Goal: Information Seeking & Learning: Learn about a topic

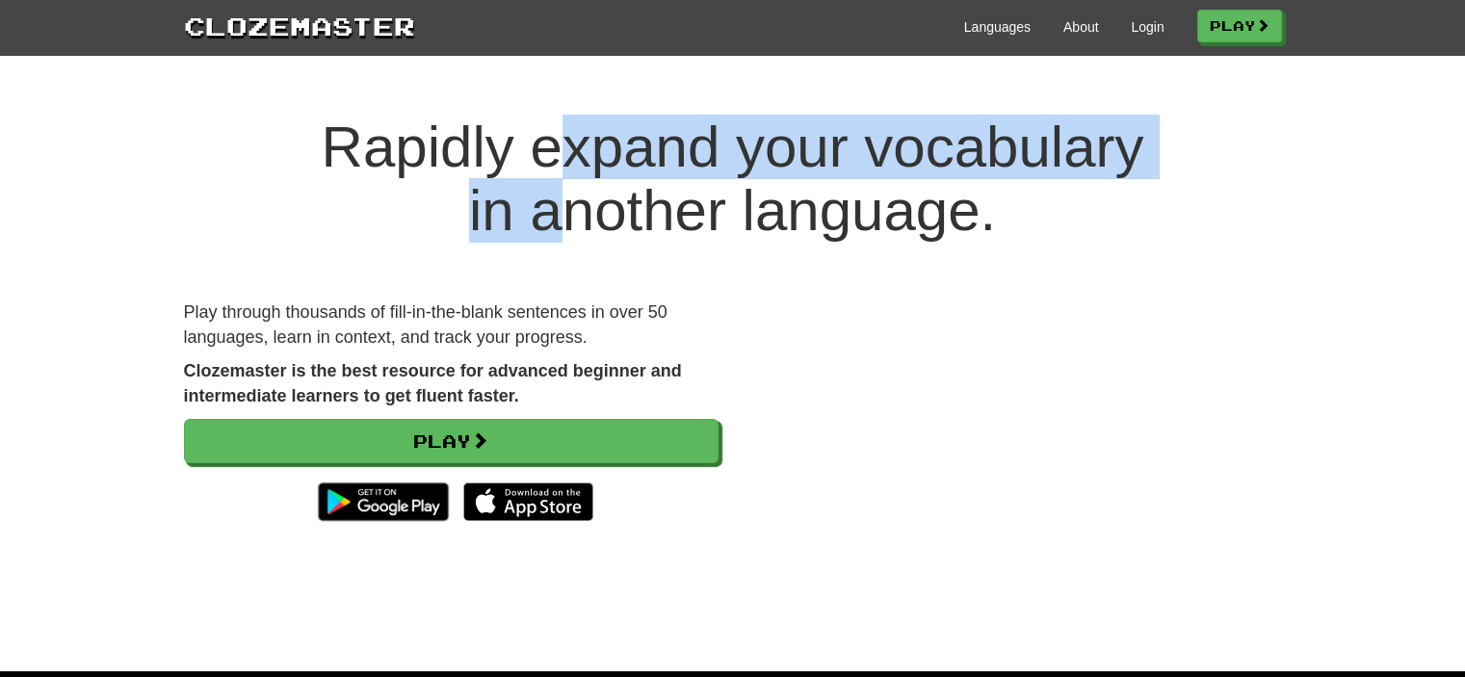
drag, startPoint x: 566, startPoint y: 107, endPoint x: 572, endPoint y: 225, distance: 118.6
click at [572, 225] on div "Rapidly expand your vocabulary in another language. Play through thousands of f…" at bounding box center [732, 374] width 1465 height 594
click at [572, 225] on h1 "Rapidly expand your vocabulary in another language." at bounding box center [732, 179] width 1465 height 127
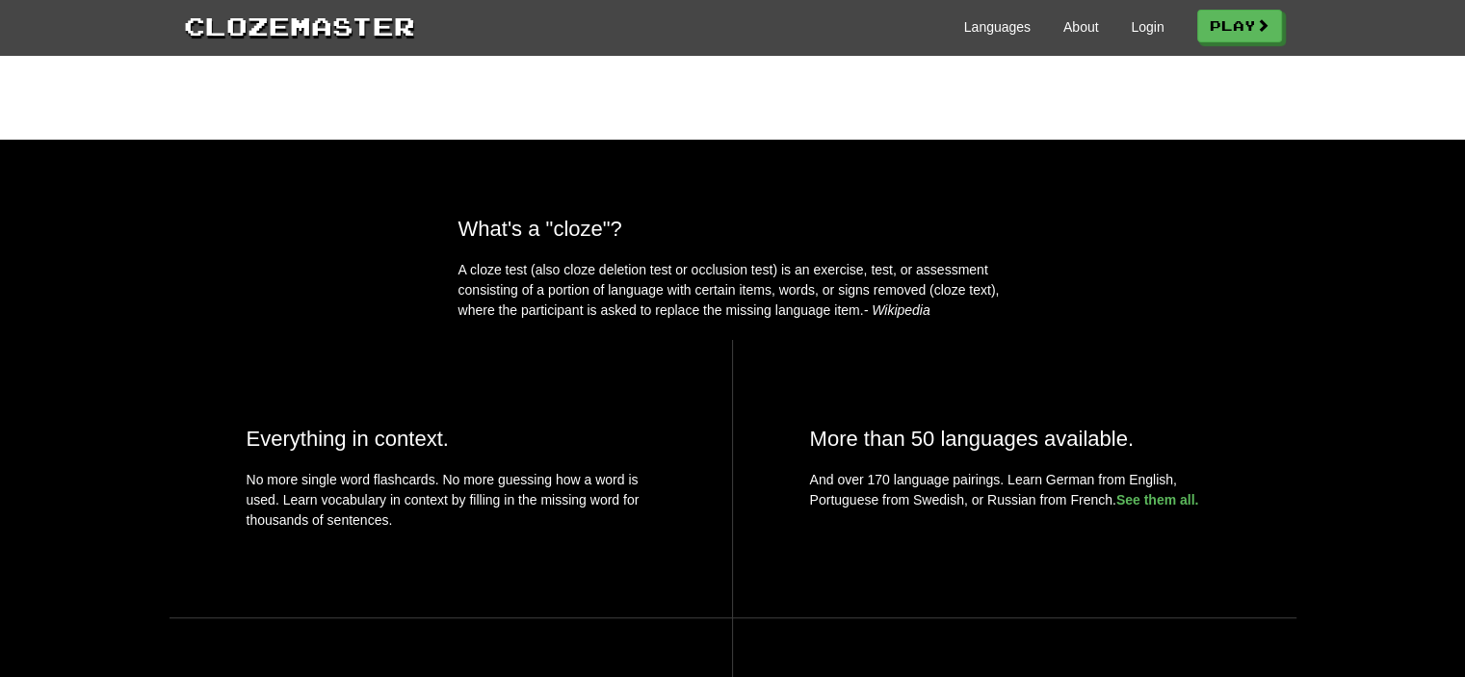
scroll to position [578, 0]
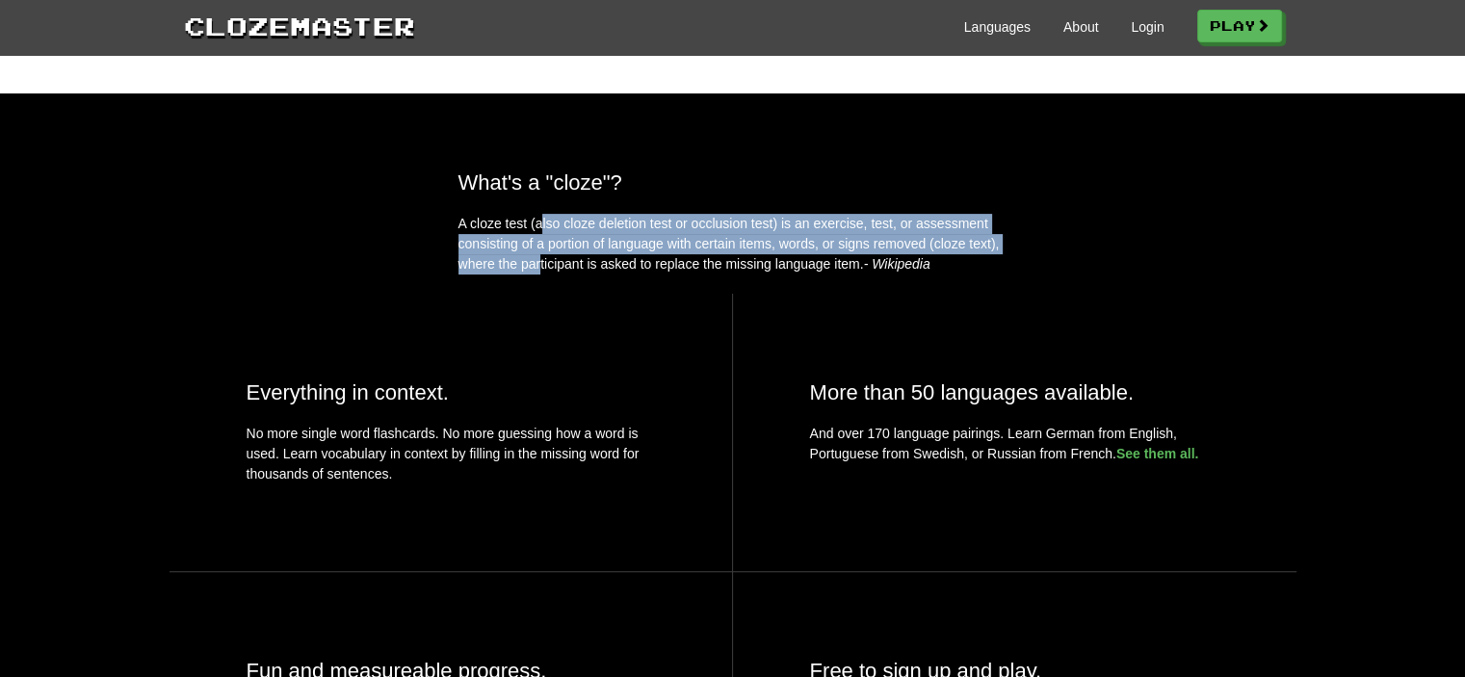
drag, startPoint x: 533, startPoint y: 258, endPoint x: 538, endPoint y: 303, distance: 45.5
click at [538, 275] on p "A cloze test (also cloze deletion test or occlusion test) is an exercise, test,…" at bounding box center [733, 244] width 549 height 61
drag, startPoint x: 539, startPoint y: 303, endPoint x: 539, endPoint y: 211, distance: 92.5
click at [539, 211] on div "What's a "cloze"? A cloze test (also cloze deletion test or occlusion test) is …" at bounding box center [733, 223] width 578 height 104
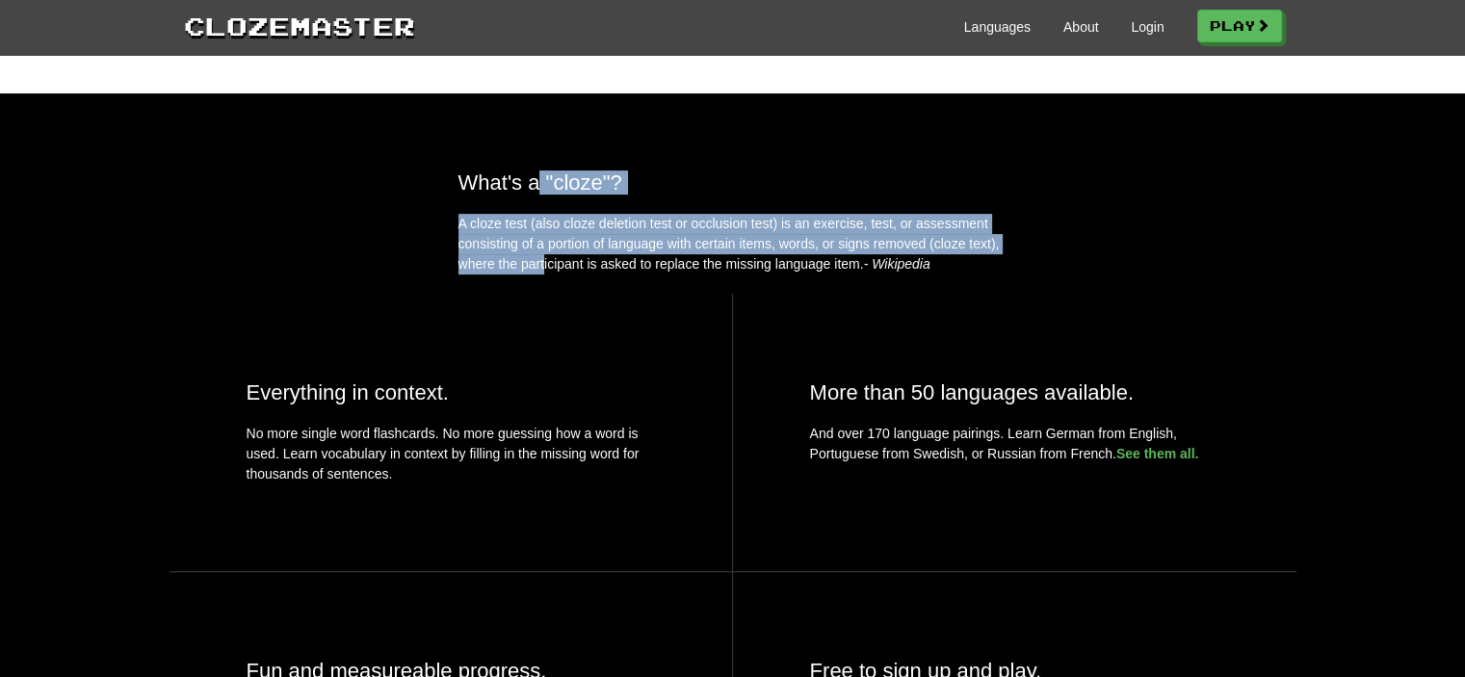
click at [539, 195] on h2 "What's a "cloze"?" at bounding box center [733, 183] width 549 height 24
drag, startPoint x: 528, startPoint y: 233, endPoint x: 535, endPoint y: 296, distance: 63.0
click at [535, 275] on div "What's a "cloze"? A cloze test (also cloze deletion test or occlusion test) is …" at bounding box center [733, 223] width 578 height 104
click at [535, 275] on p "A cloze test (also cloze deletion test or occlusion test) is an exercise, test,…" at bounding box center [733, 244] width 549 height 61
drag, startPoint x: 538, startPoint y: 302, endPoint x: 516, endPoint y: 213, distance: 92.1
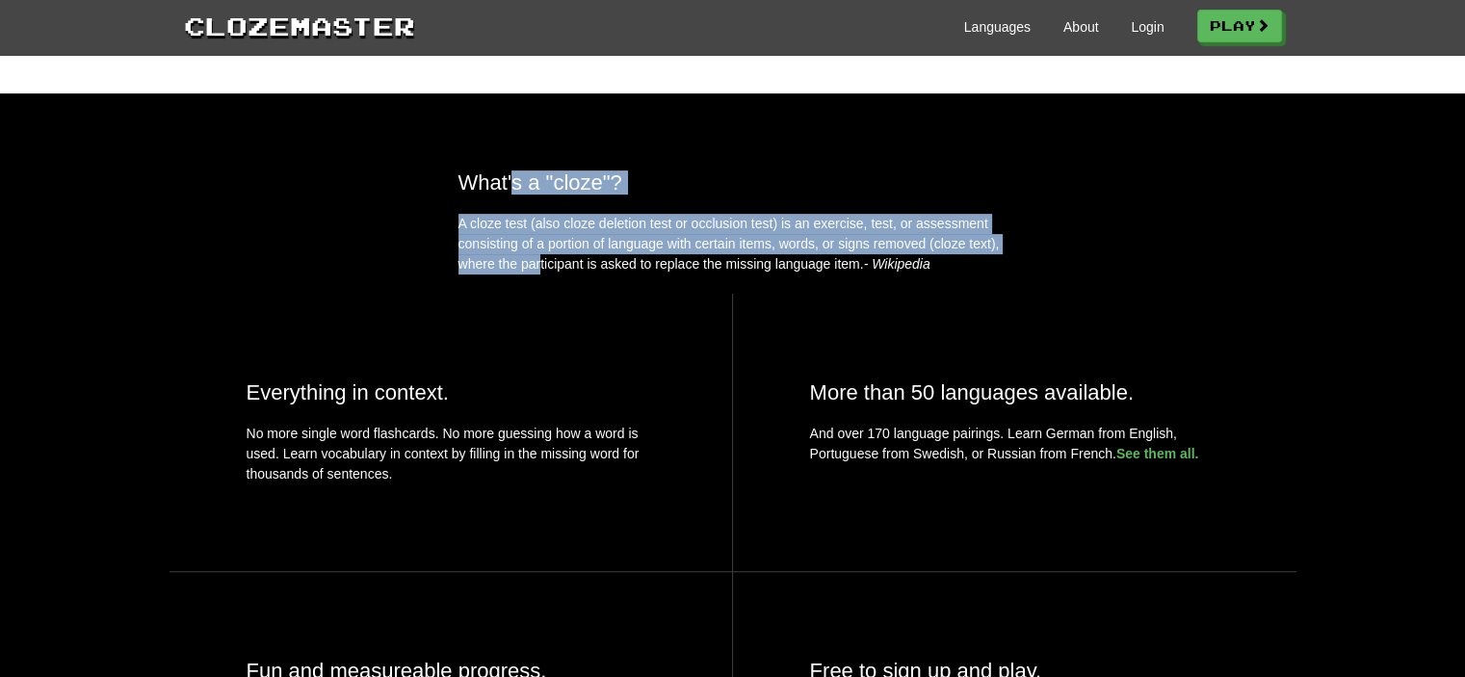
click at [516, 213] on div "What's a "cloze"? A cloze test (also cloze deletion test or occlusion test) is …" at bounding box center [733, 223] width 578 height 104
click at [516, 195] on h2 "What's a "cloze"?" at bounding box center [733, 183] width 549 height 24
drag, startPoint x: 531, startPoint y: 292, endPoint x: 512, endPoint y: 209, distance: 84.8
click at [512, 209] on div "What's a "cloze"? A cloze test (also cloze deletion test or occlusion test) is …" at bounding box center [733, 223] width 578 height 104
click at [512, 195] on h2 "What's a "cloze"?" at bounding box center [733, 183] width 549 height 24
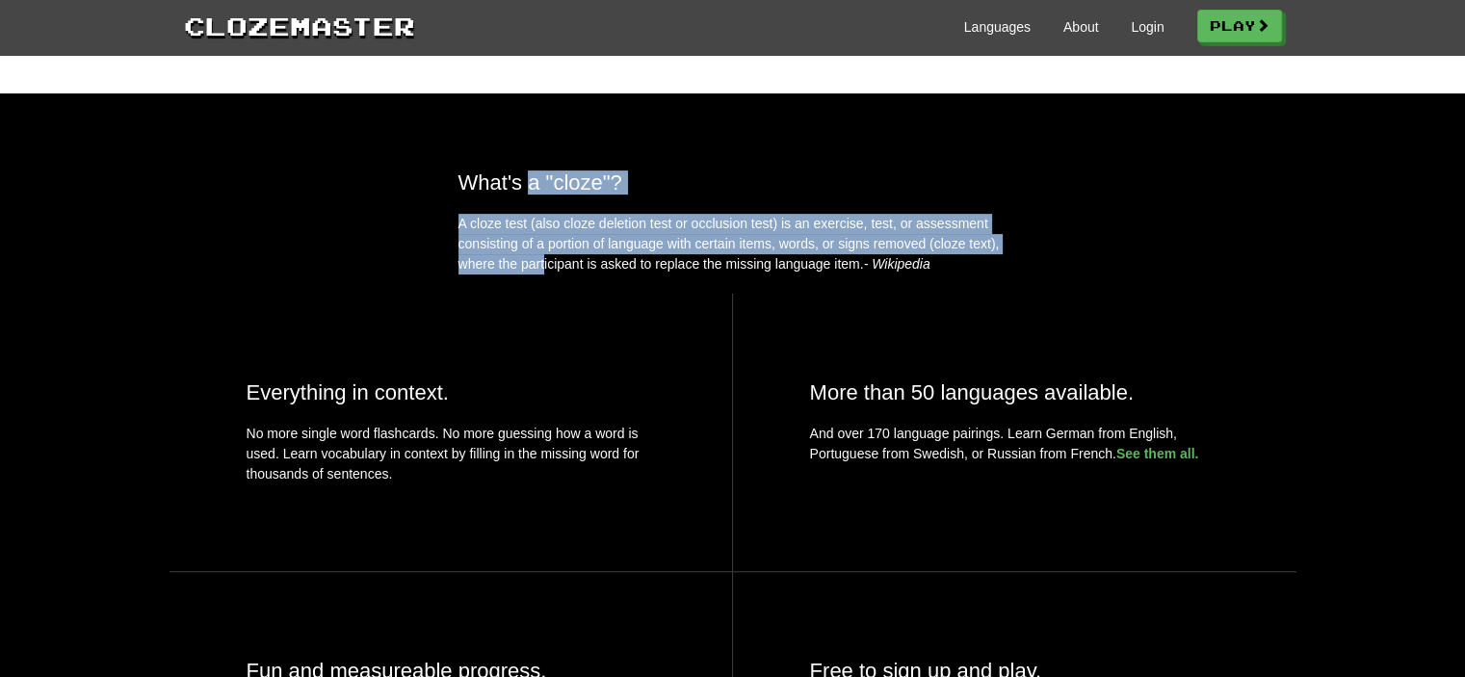
drag, startPoint x: 540, startPoint y: 299, endPoint x: 527, endPoint y: 204, distance: 95.4
click at [527, 206] on div "What's a "cloze"? A cloze test (also cloze deletion test or occlusion test) is …" at bounding box center [733, 223] width 578 height 104
click at [527, 195] on h2 "What's a "cloze"?" at bounding box center [733, 183] width 549 height 24
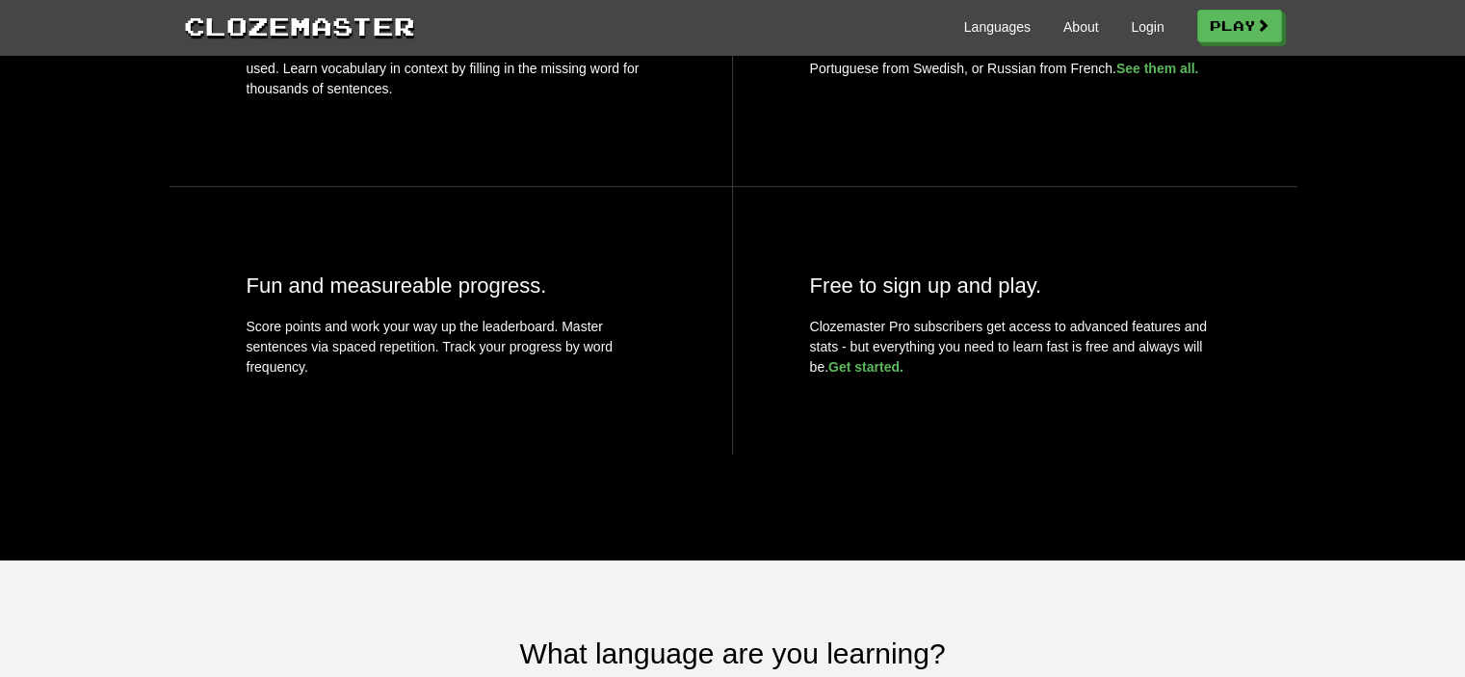
scroll to position [1060, 0]
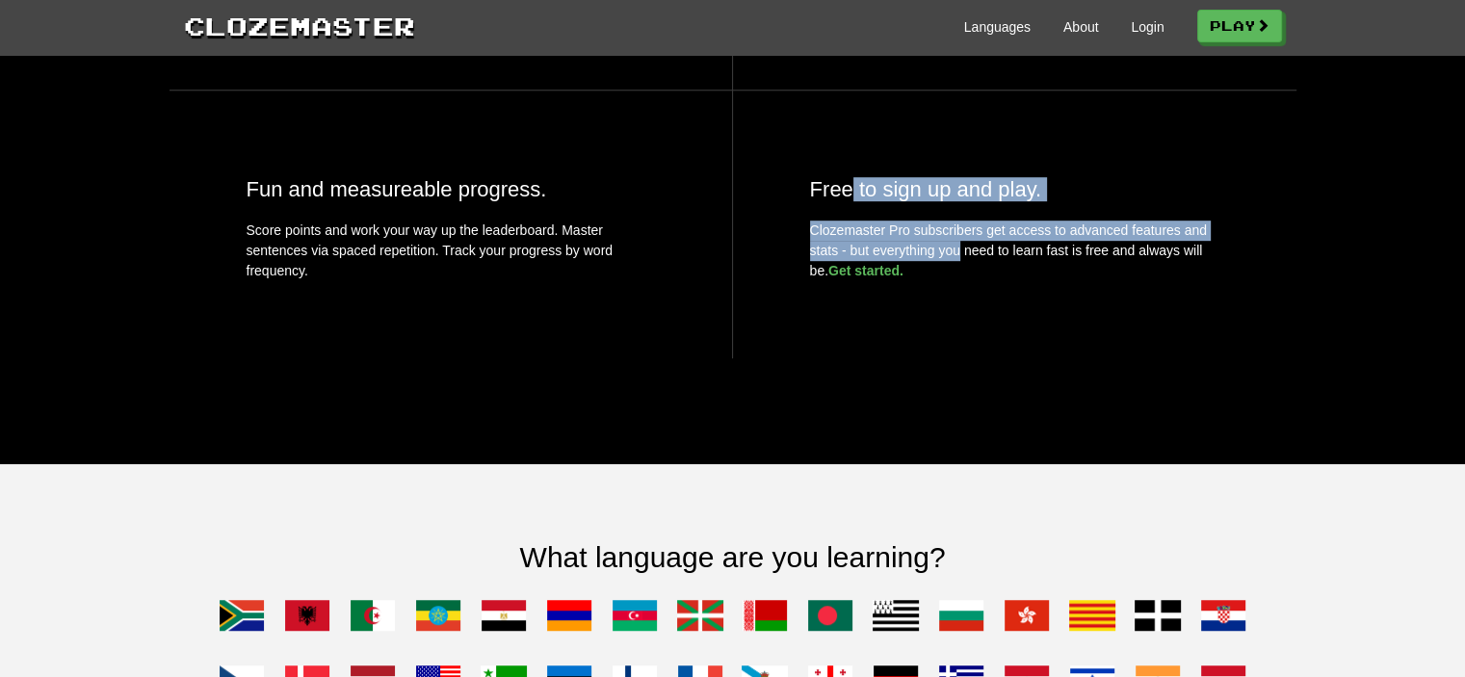
drag, startPoint x: 854, startPoint y: 217, endPoint x: 952, endPoint y: 289, distance: 121.2
click at [952, 289] on div "Free to sign up and play. Clozemaster Pro subscribers get access to advanced fe…" at bounding box center [1015, 225] width 564 height 268
click at [952, 281] on p "Clozemaster Pro subscribers get access to advanced features and stats - but eve…" at bounding box center [1014, 251] width 409 height 61
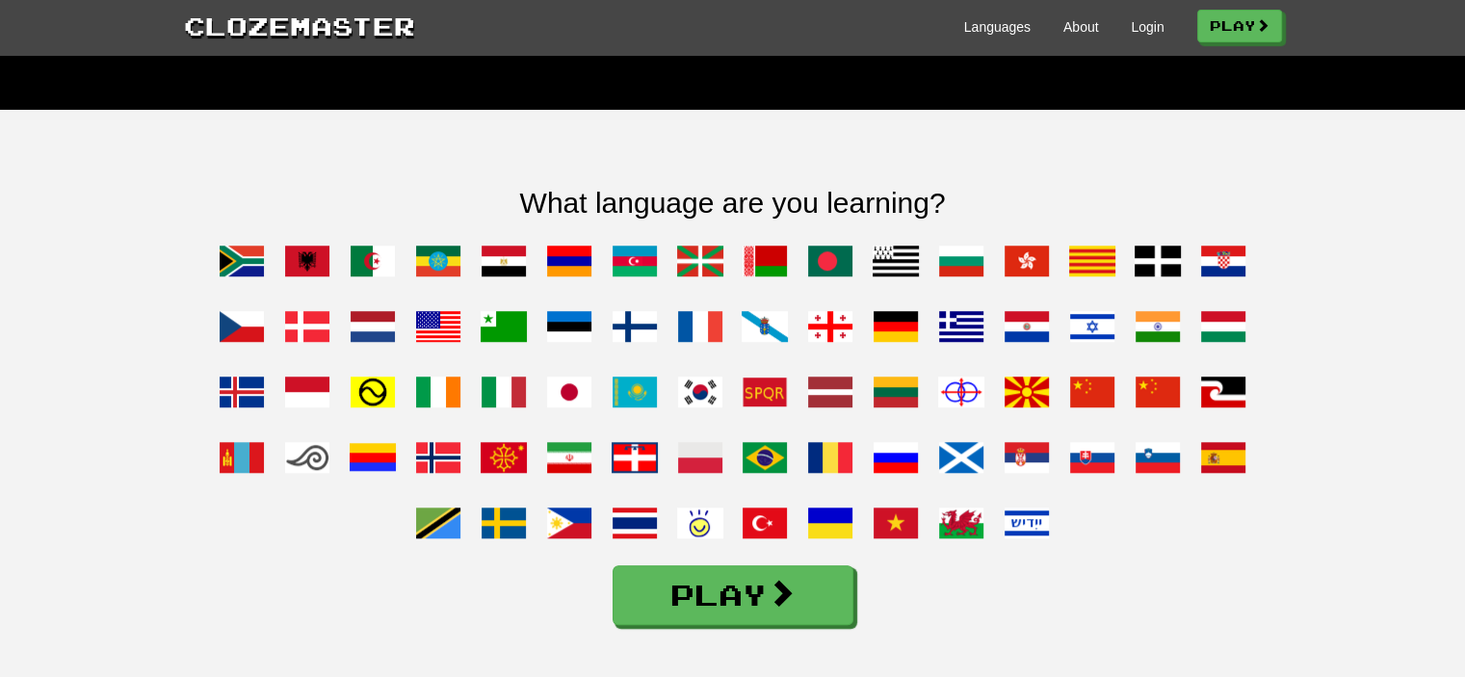
scroll to position [1445, 0]
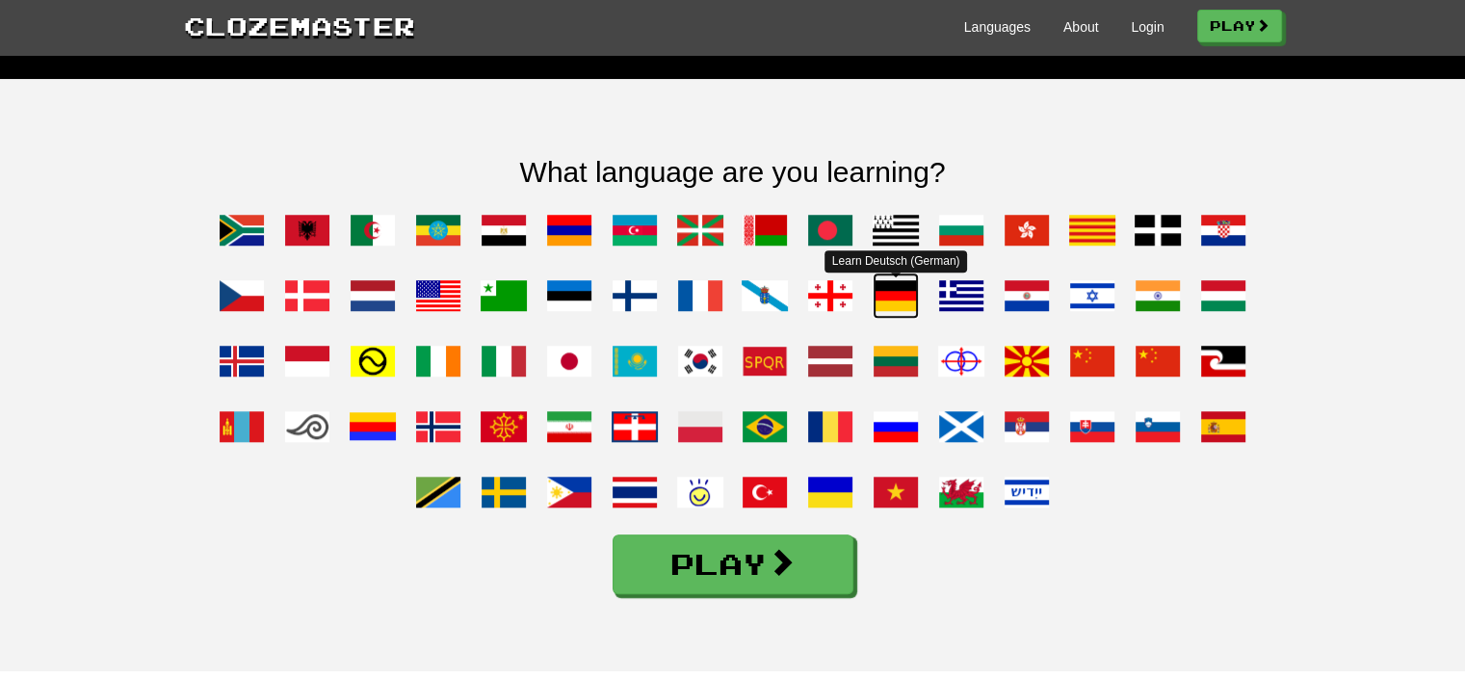
click at [883, 319] on span at bounding box center [896, 296] width 46 height 46
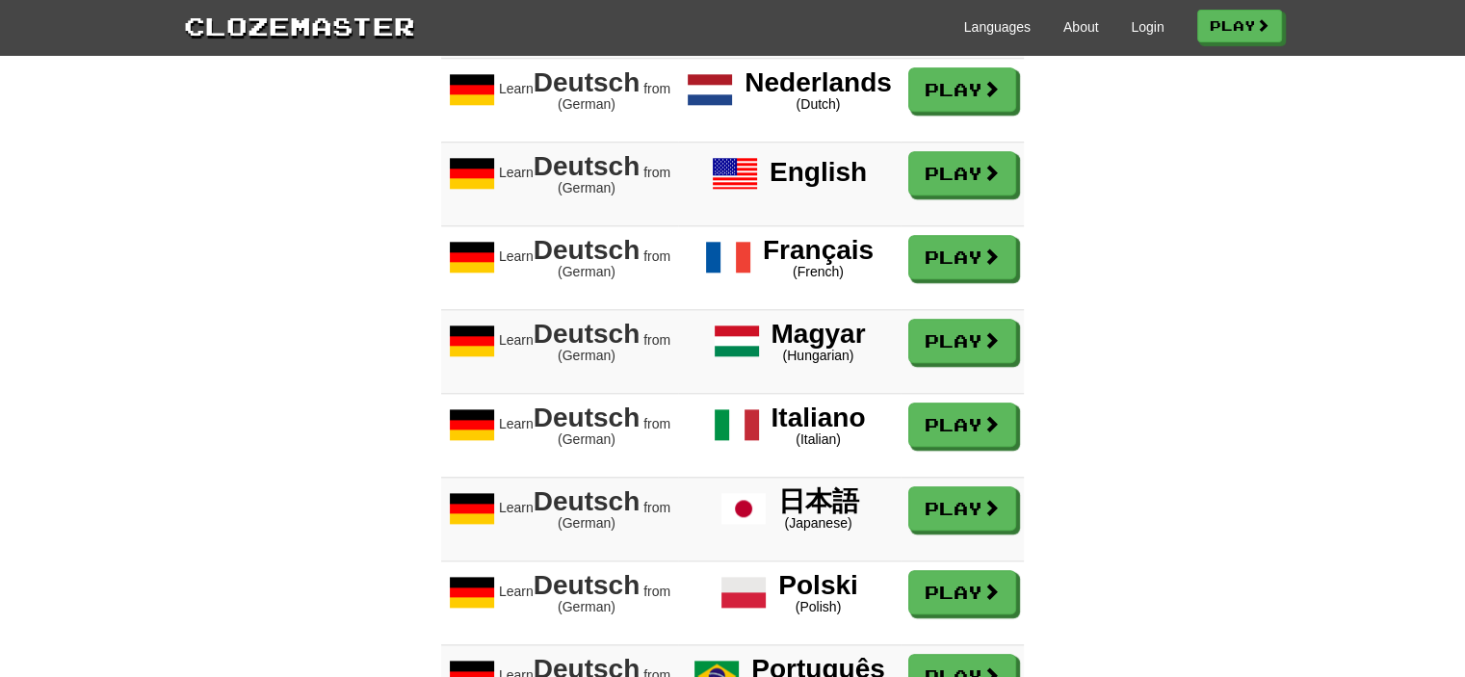
scroll to position [1927, 0]
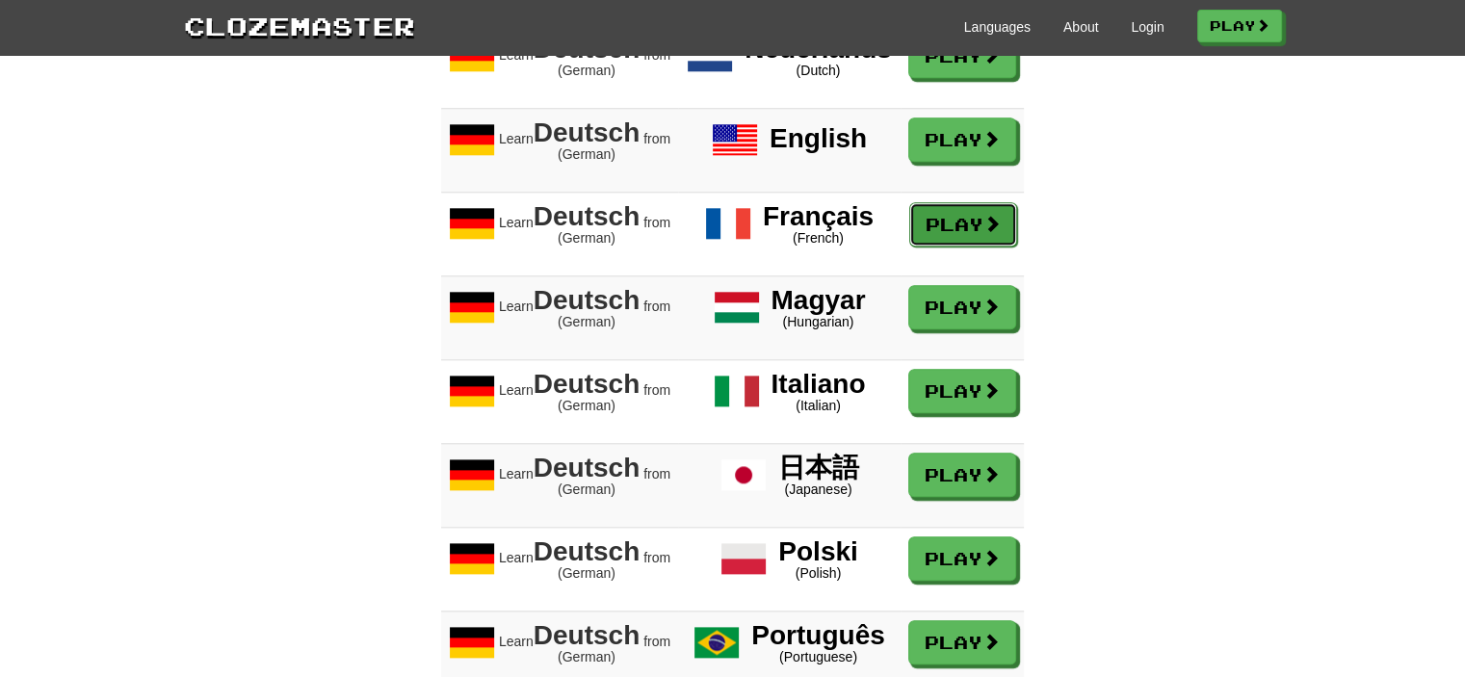
click at [940, 247] on link "Play" at bounding box center [963, 224] width 108 height 44
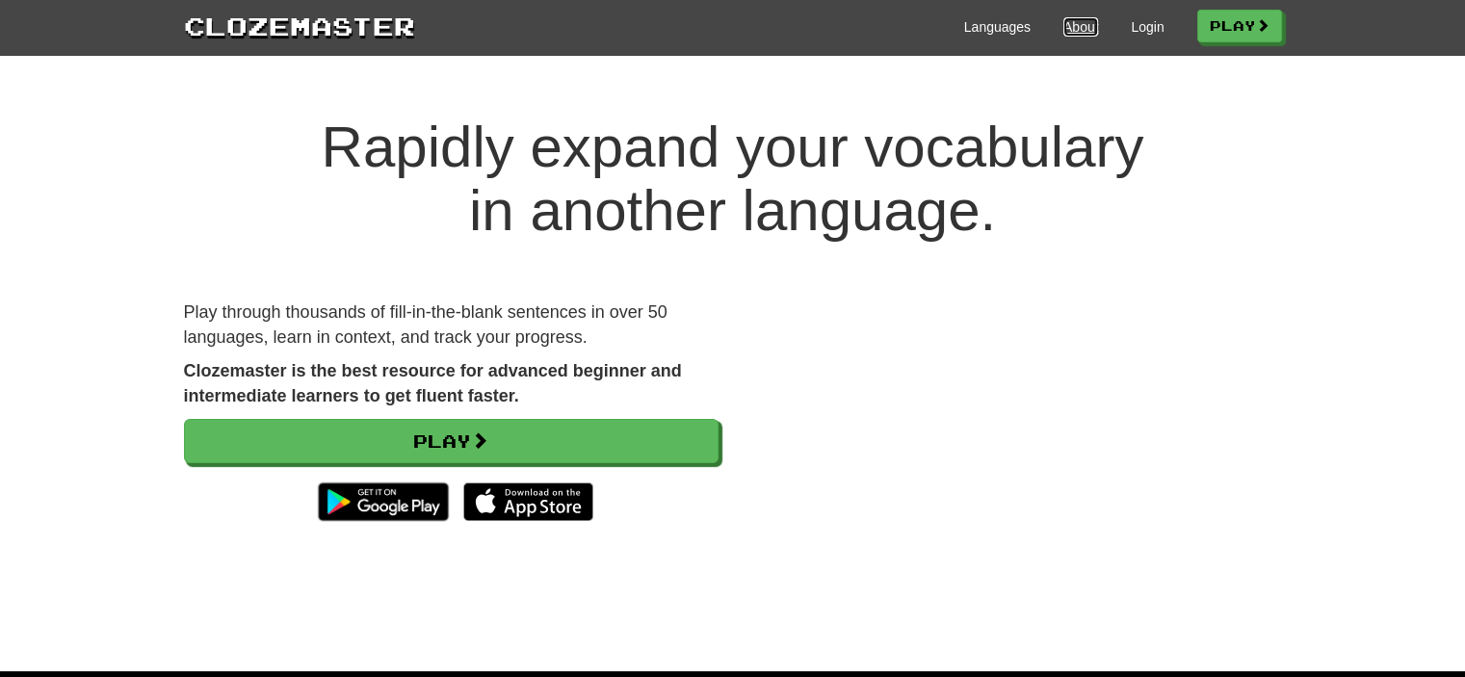
click at [1064, 27] on link "About" at bounding box center [1082, 26] width 36 height 19
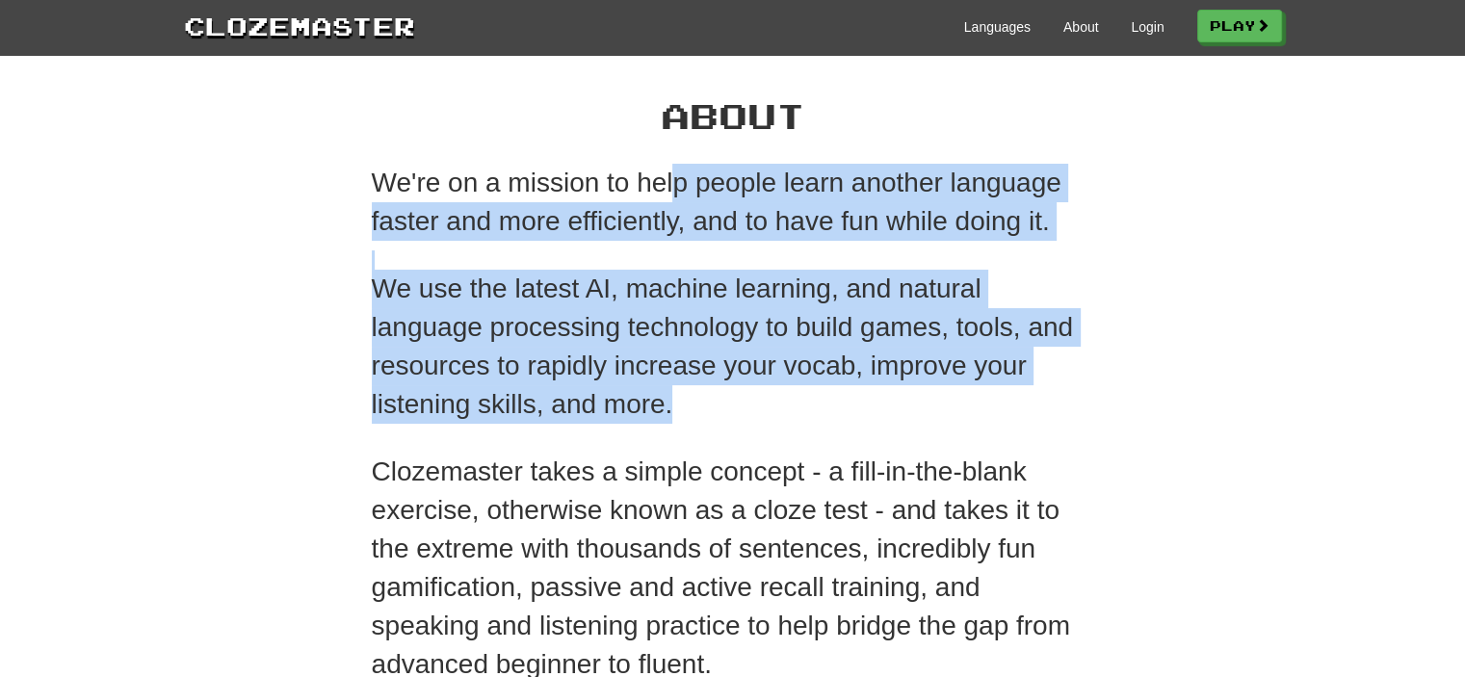
drag, startPoint x: 670, startPoint y: 168, endPoint x: 674, endPoint y: 410, distance: 242.8
click at [674, 410] on div "We're on a mission to help people learn another language faster and more effici…" at bounding box center [733, 477] width 722 height 626
click at [674, 410] on p "We use the latest AI, machine learning, and natural language processing technol…" at bounding box center [733, 347] width 722 height 154
drag, startPoint x: 684, startPoint y: 409, endPoint x: 692, endPoint y: 176, distance: 233.3
click at [692, 176] on div "We're on a mission to help people learn another language faster and more effici…" at bounding box center [733, 477] width 722 height 626
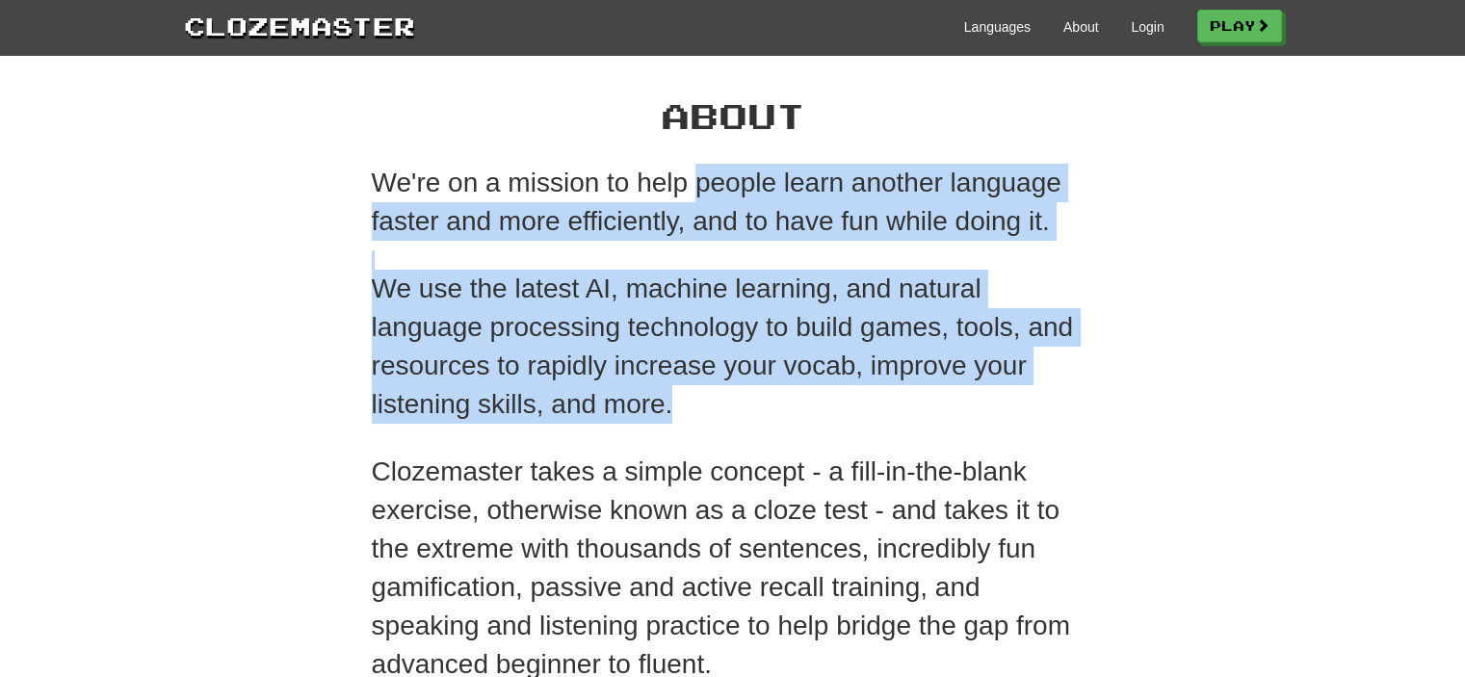
click at [692, 176] on p "We're on a mission to help people learn another language faster and more effici…" at bounding box center [733, 202] width 722 height 77
drag, startPoint x: 693, startPoint y: 387, endPoint x: 693, endPoint y: 177, distance: 210.0
click at [693, 177] on div "We're on a mission to help people learn another language faster and more effici…" at bounding box center [733, 477] width 722 height 626
click at [693, 177] on p "We're on a mission to help people learn another language faster and more effici…" at bounding box center [733, 202] width 722 height 77
drag, startPoint x: 680, startPoint y: 392, endPoint x: 689, endPoint y: 184, distance: 208.3
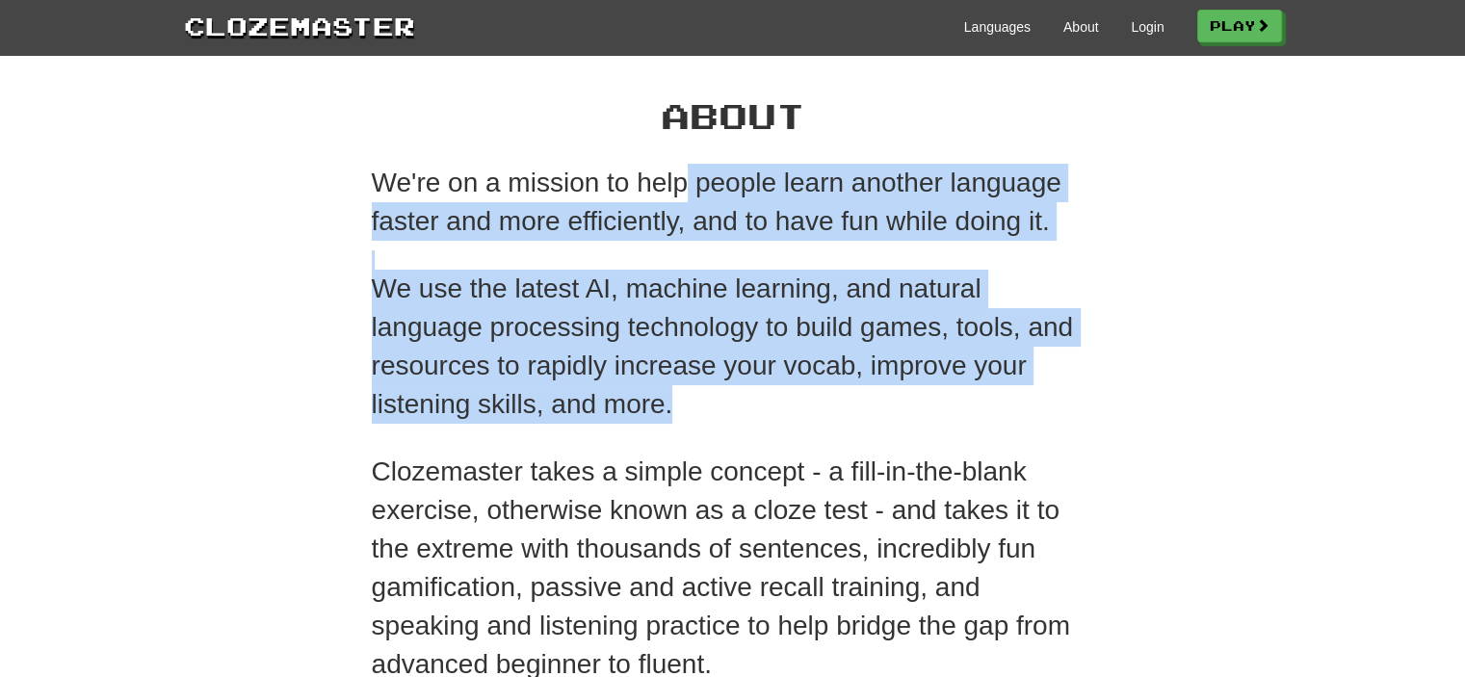
click at [689, 184] on div "We're on a mission to help people learn another language faster and more effici…" at bounding box center [733, 477] width 722 height 626
click at [689, 184] on p "We're on a mission to help people learn another language faster and more effici…" at bounding box center [733, 202] width 722 height 77
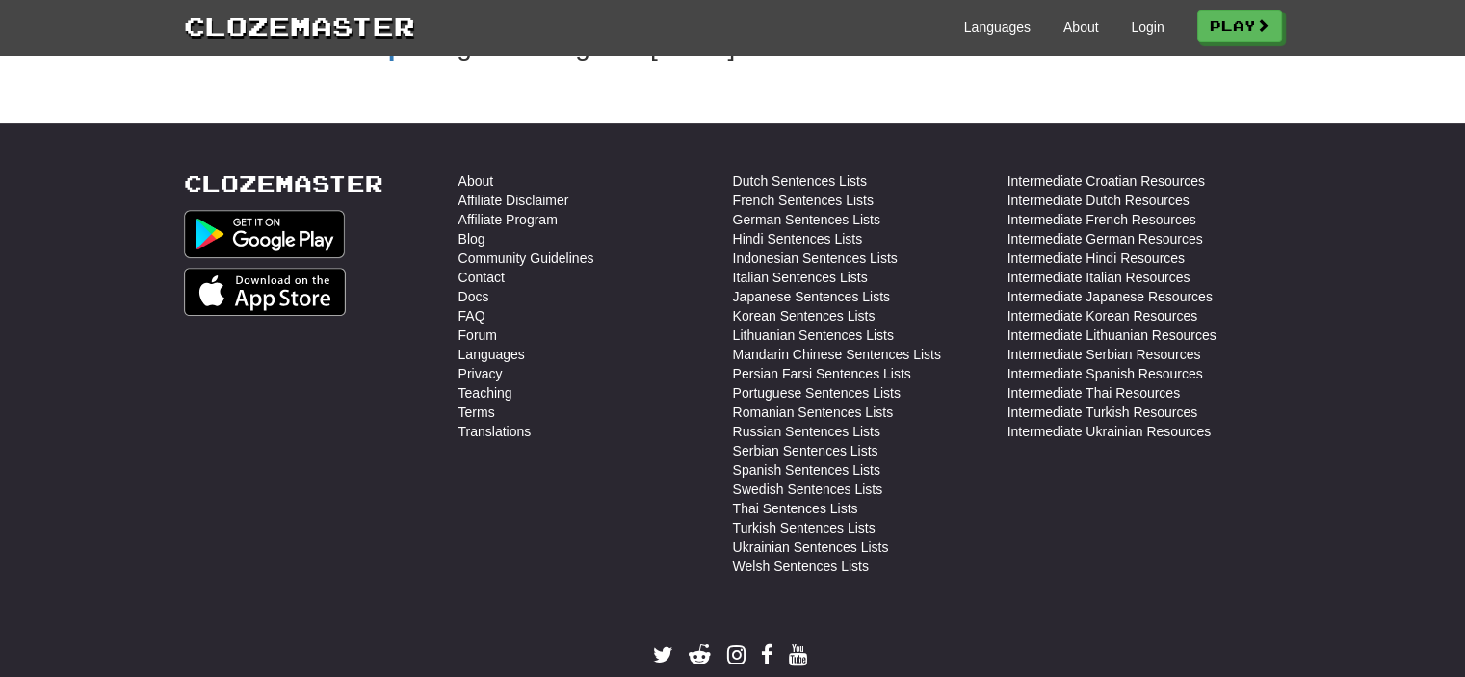
scroll to position [771, 0]
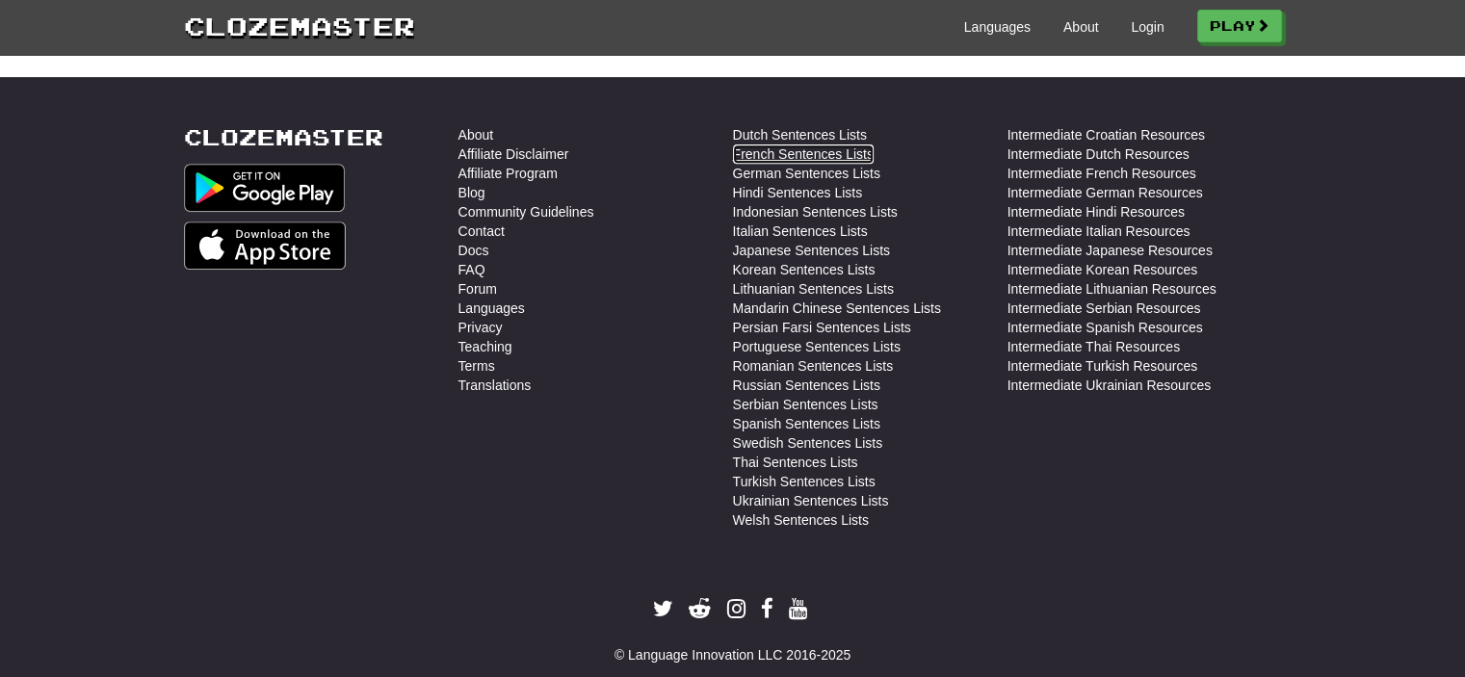
click at [784, 155] on link "French Sentences Lists" at bounding box center [803, 153] width 141 height 19
click at [962, 126] on li "Dutch Sentences Lists" at bounding box center [870, 134] width 275 height 19
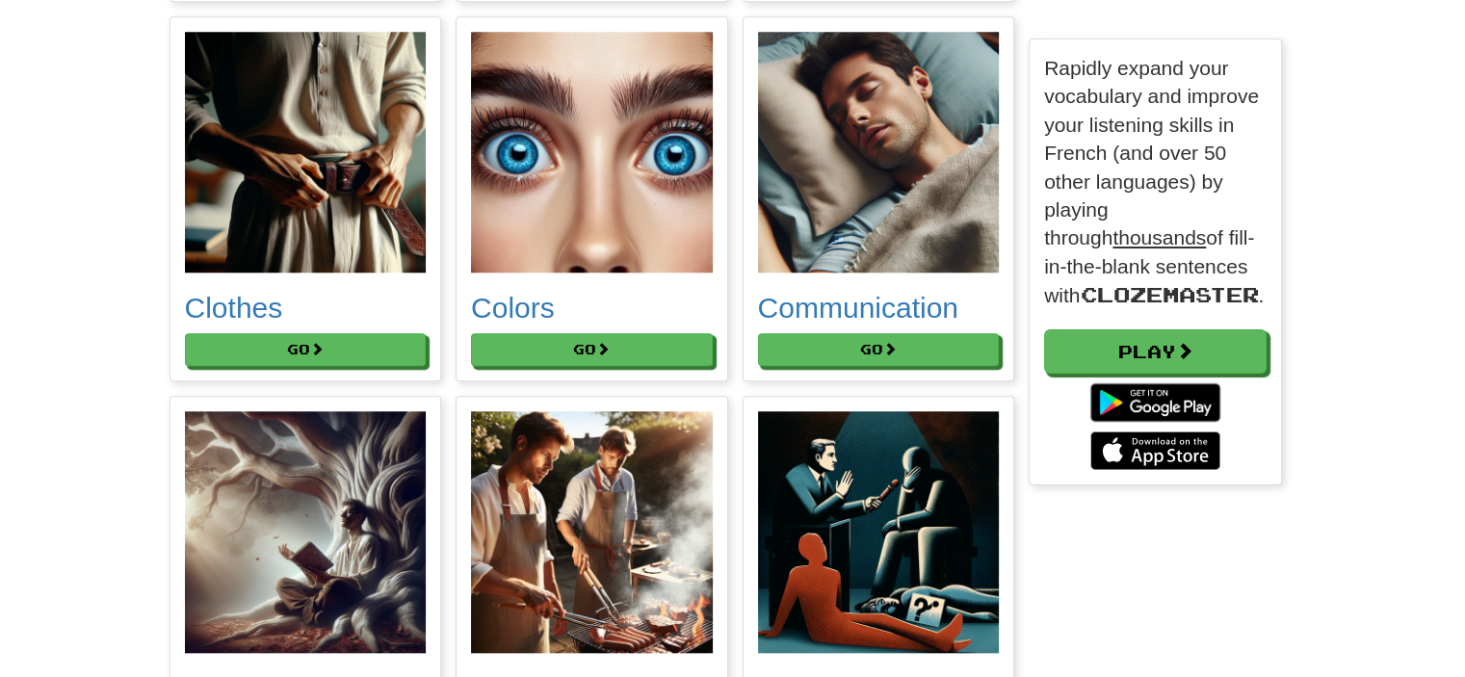
scroll to position [1830, 0]
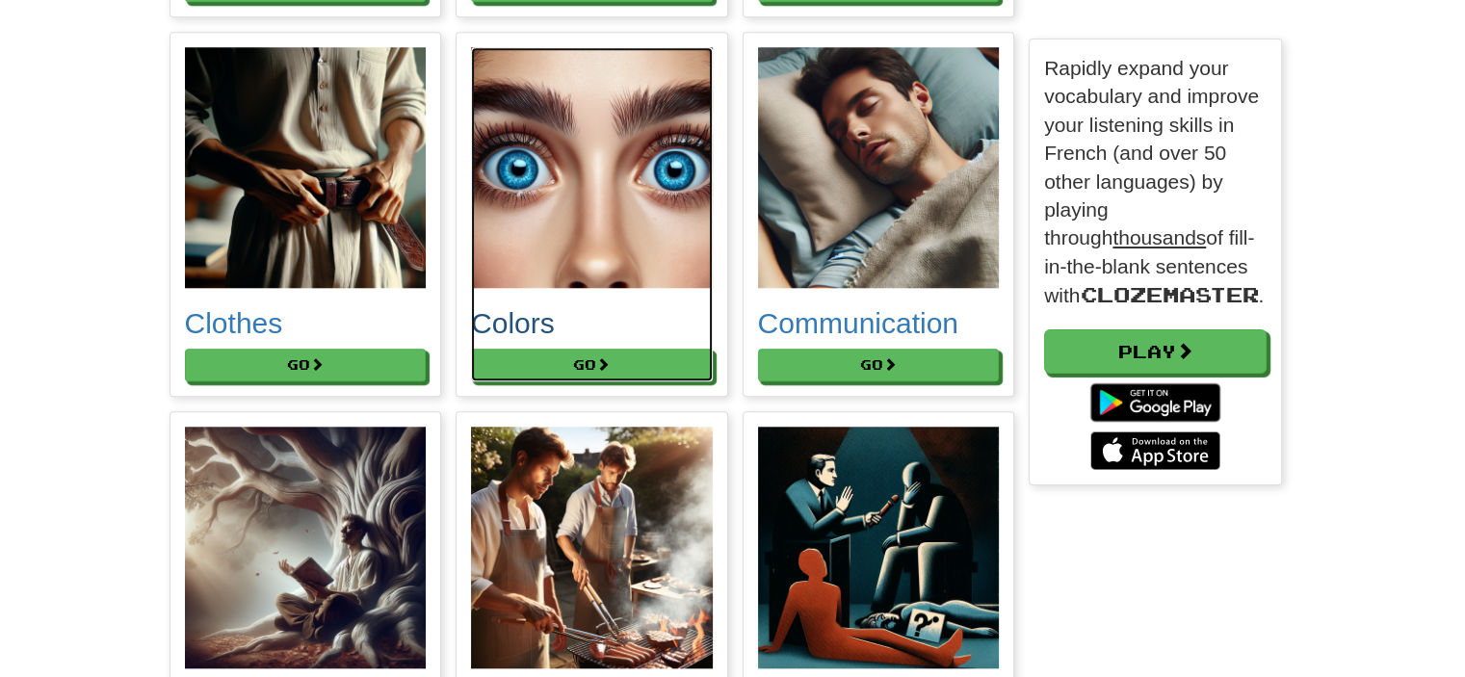
click at [611, 179] on img at bounding box center [592, 168] width 242 height 242
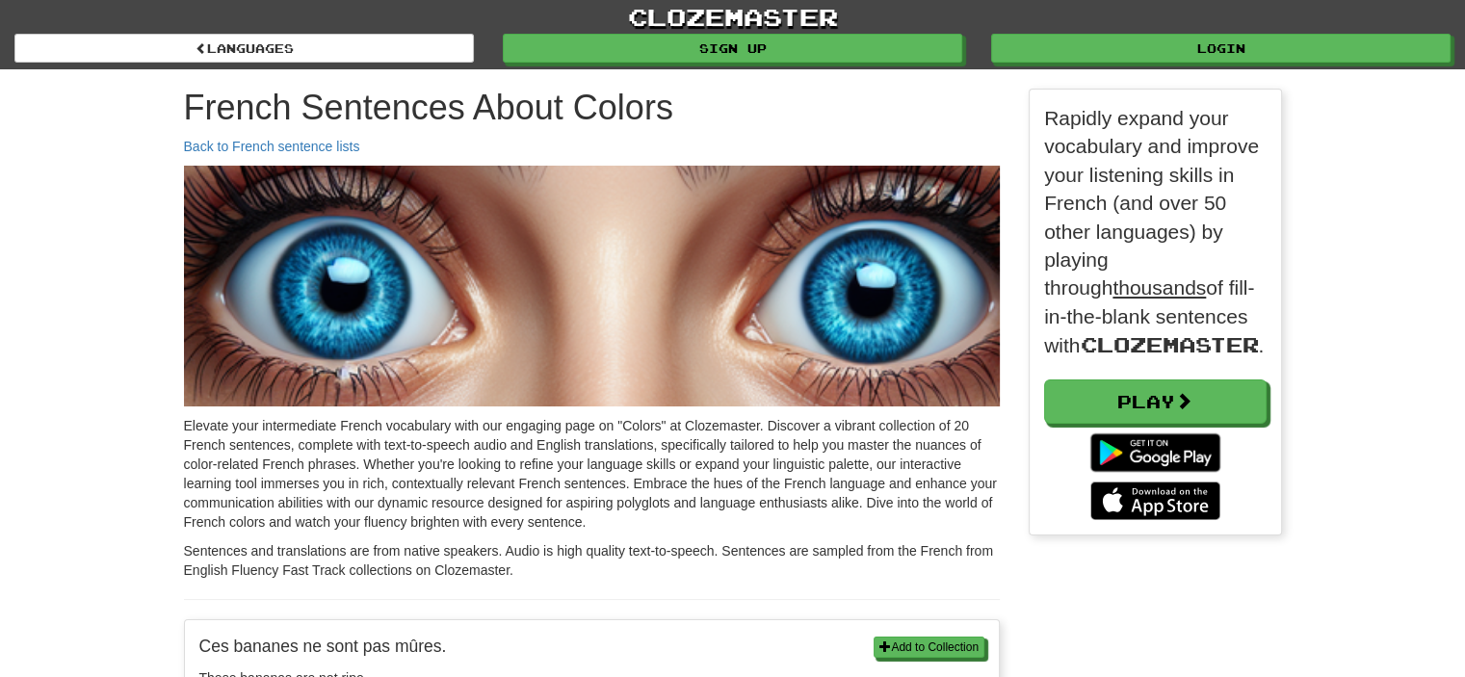
scroll to position [10, 10]
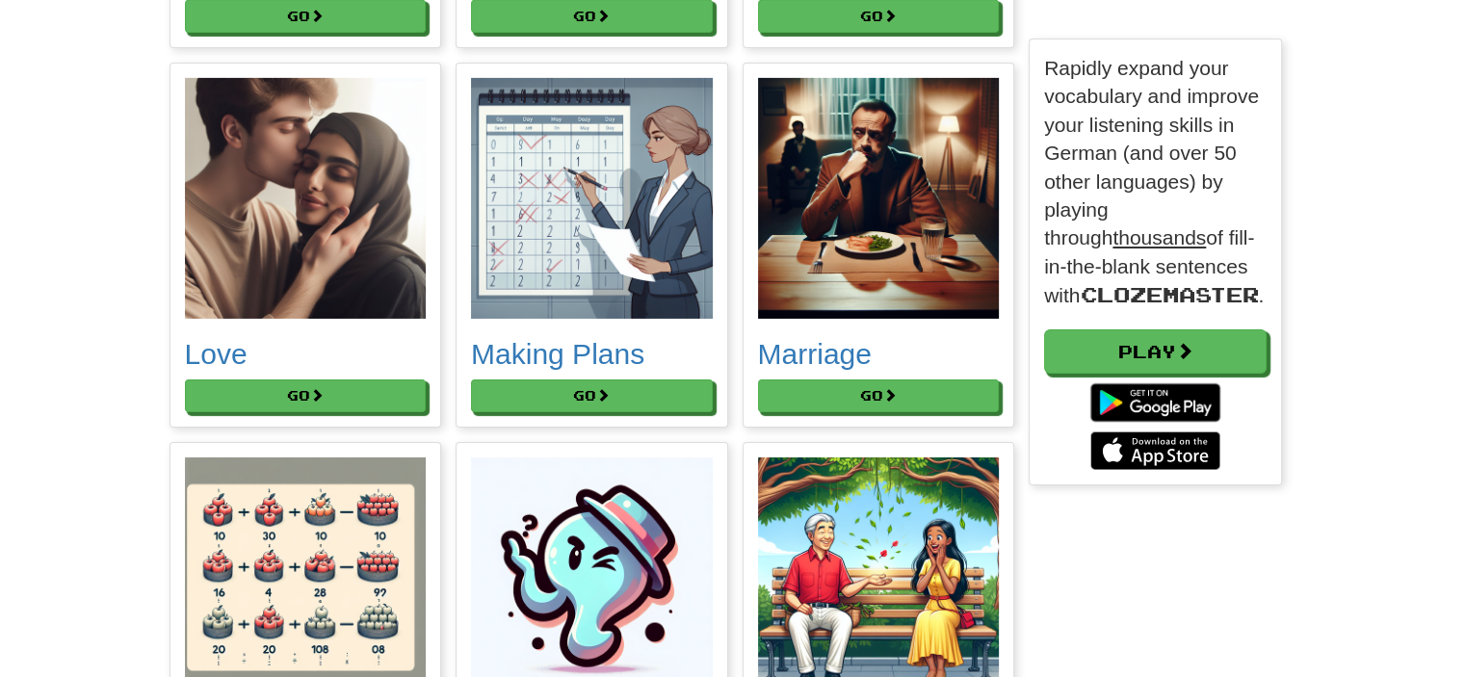
scroll to position [6551, 0]
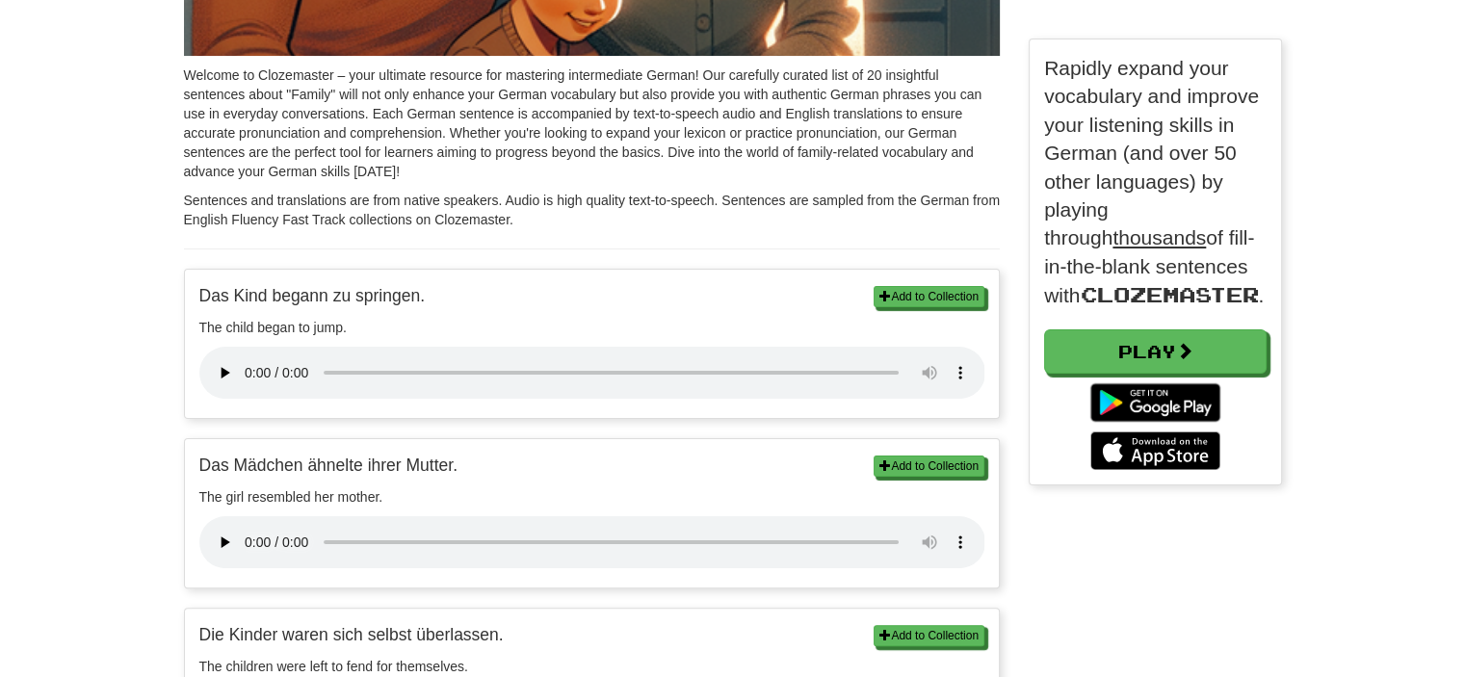
scroll to position [385, 0]
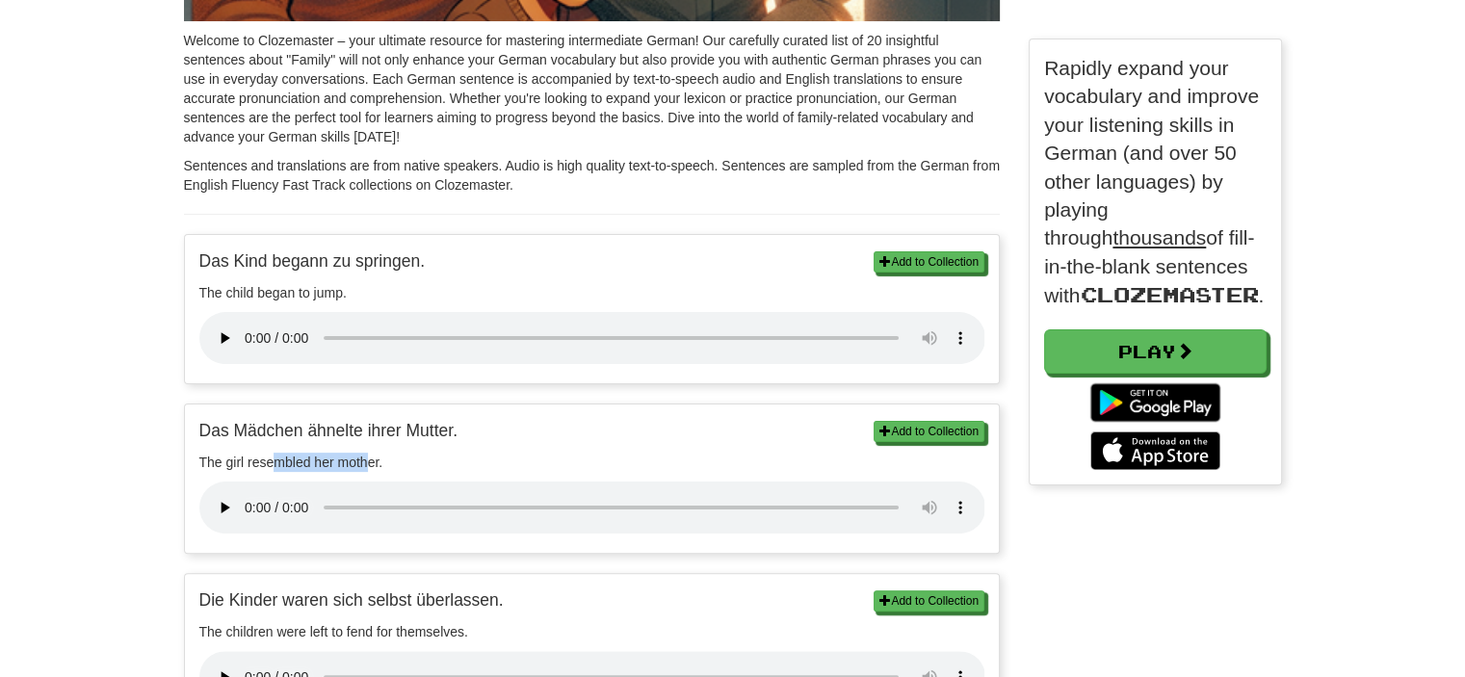
drag, startPoint x: 277, startPoint y: 456, endPoint x: 369, endPoint y: 456, distance: 91.5
click at [369, 456] on p "The girl resembled her mother." at bounding box center [592, 462] width 786 height 19
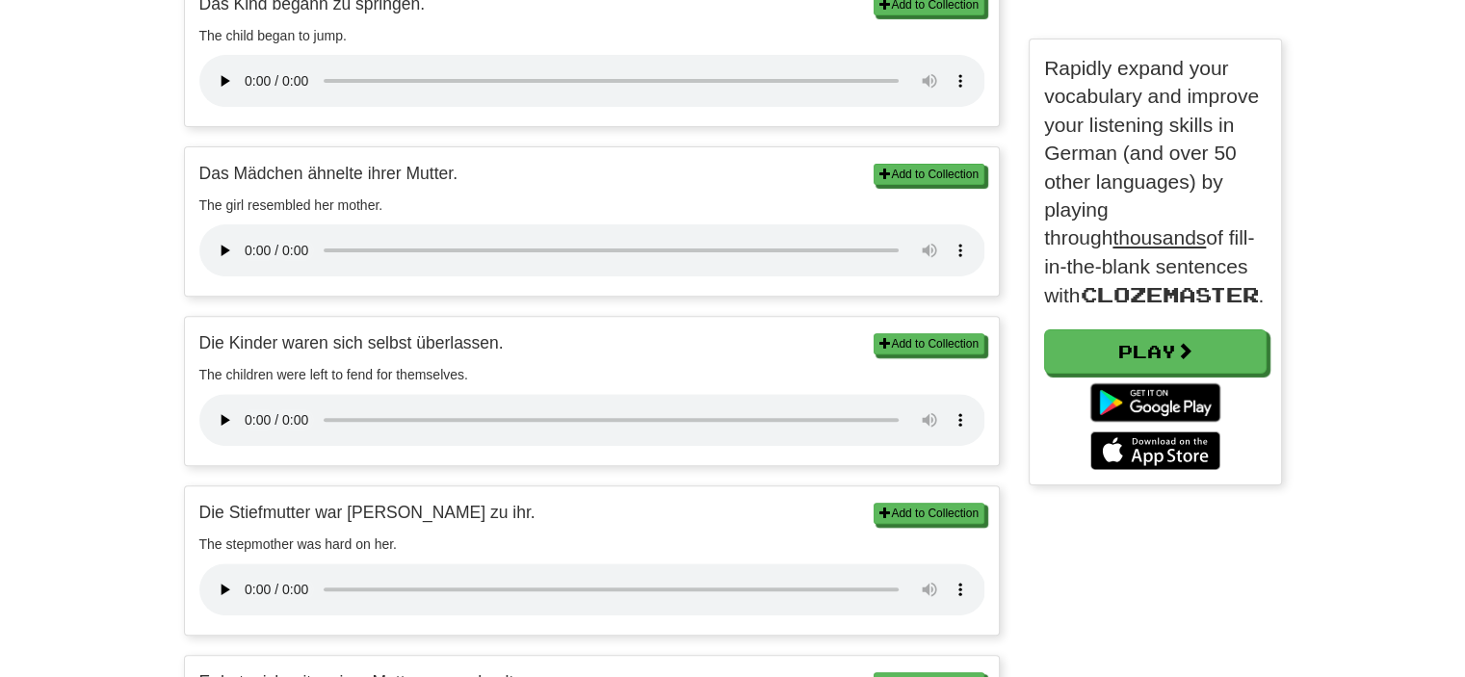
scroll to position [674, 0]
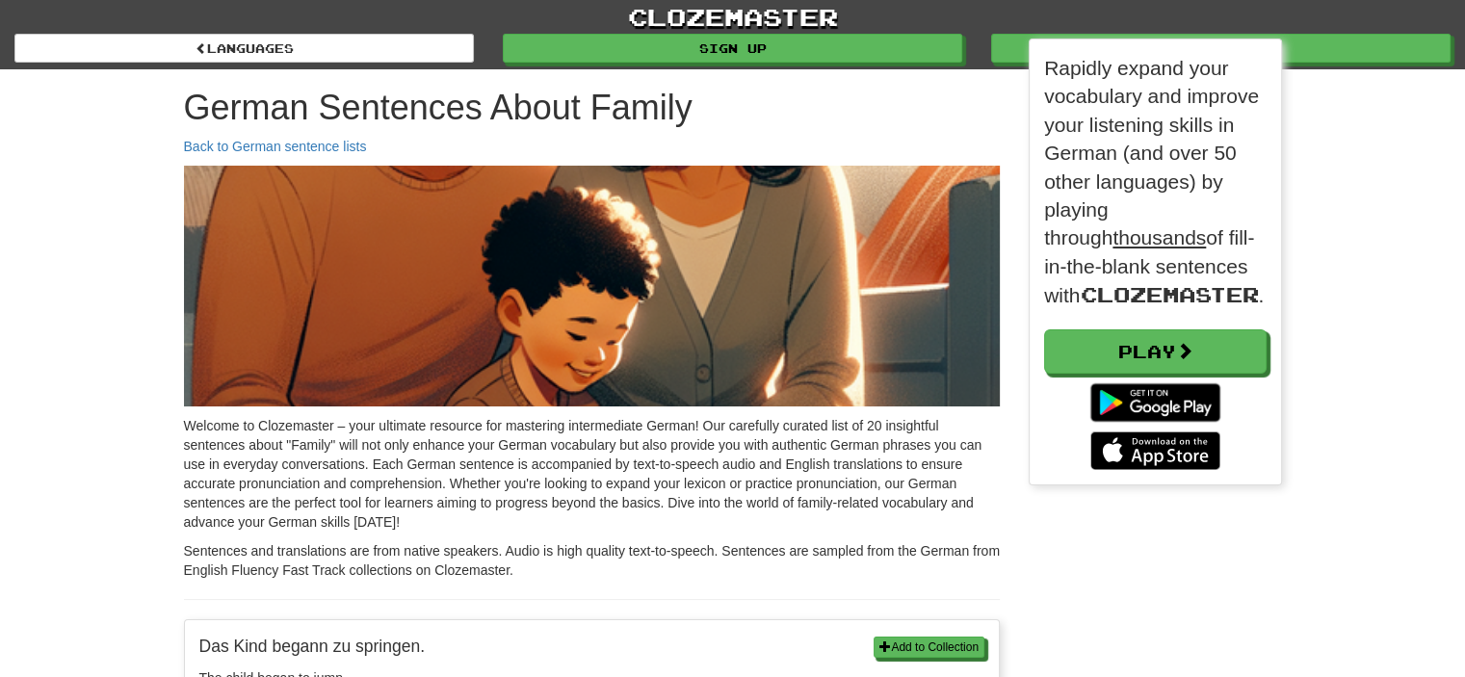
scroll to position [10, 10]
